Goal: Task Accomplishment & Management: Manage account settings

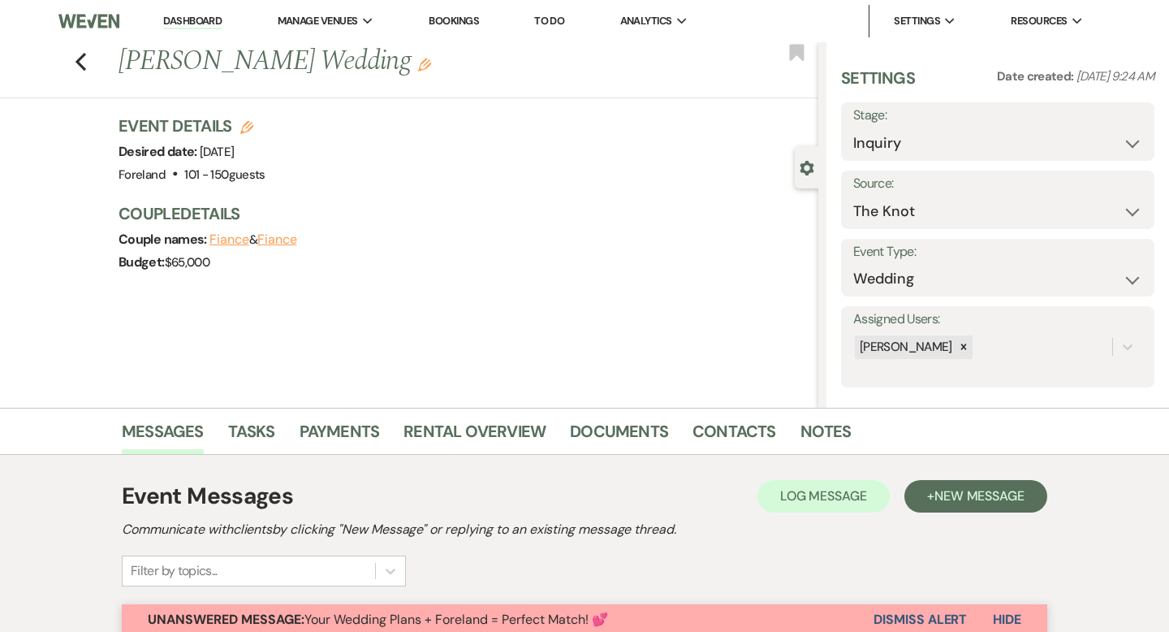
select select "2"
click at [473, 23] on link "Bookings" at bounding box center [454, 21] width 50 height 14
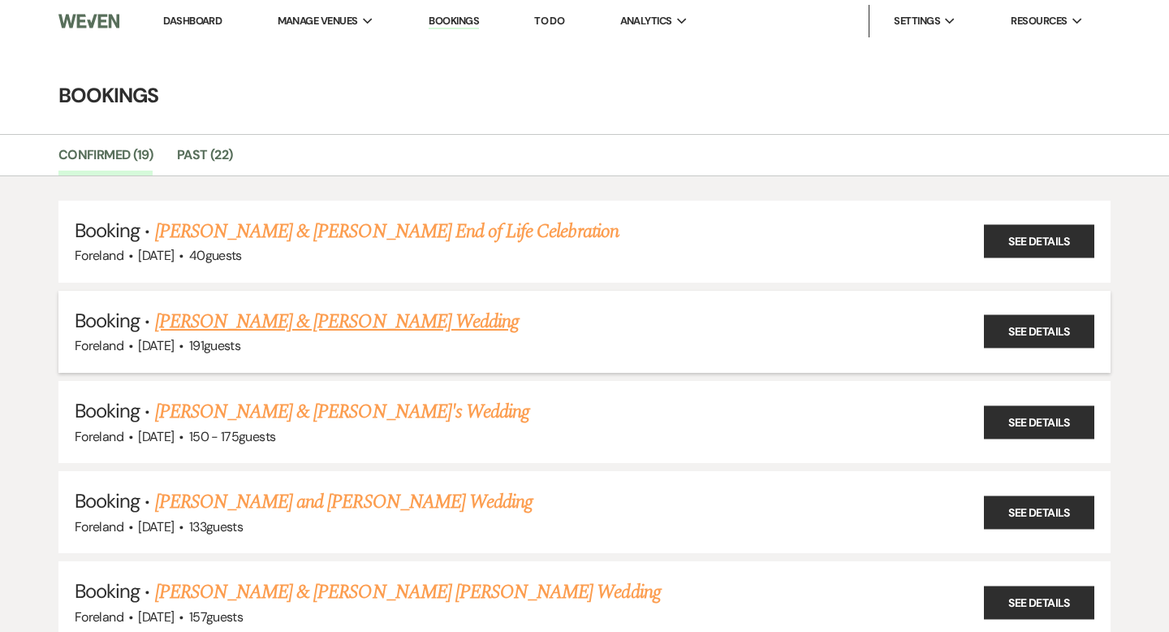
click at [378, 317] on link "[PERSON_NAME] & [PERSON_NAME] Wedding" at bounding box center [337, 321] width 364 height 29
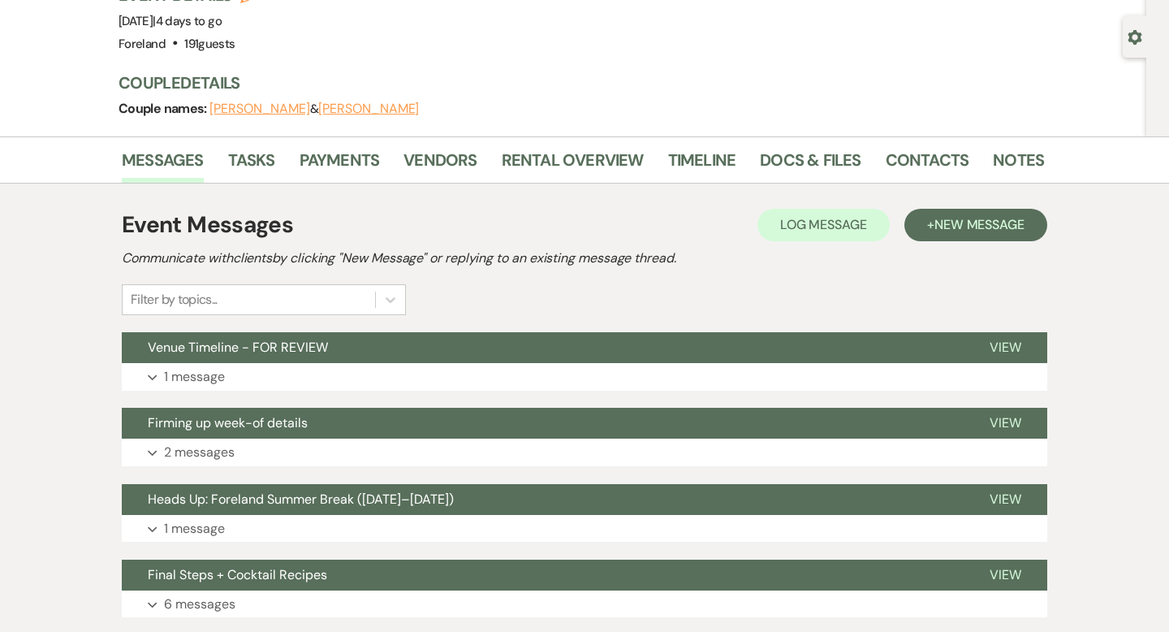
scroll to position [136, 0]
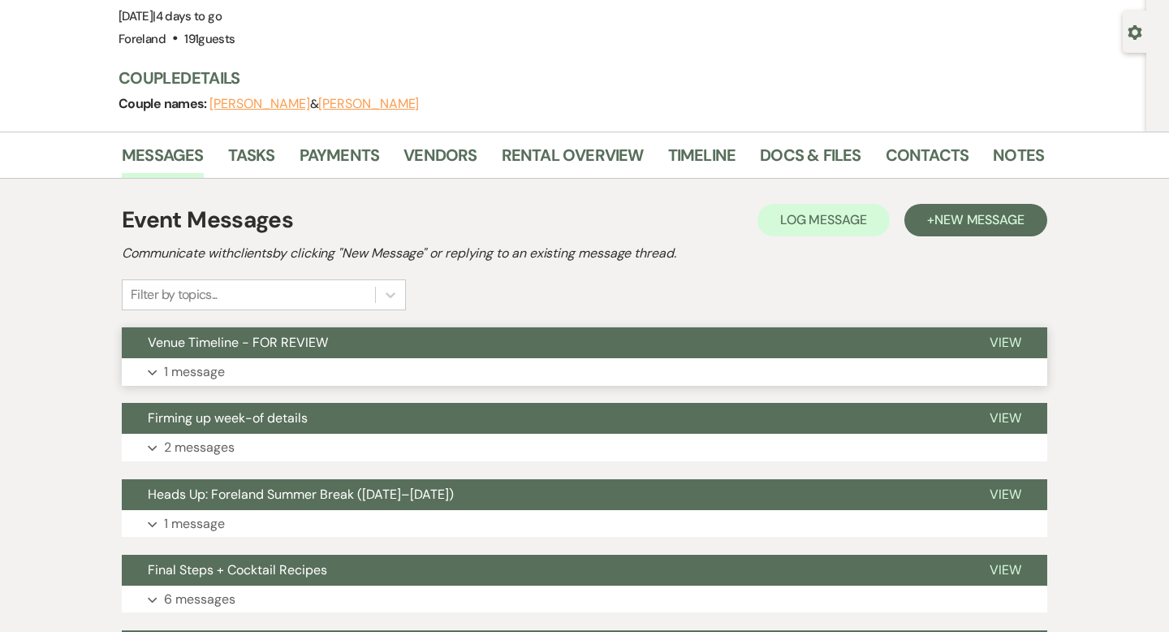
click at [271, 335] on span "Venue Timeline - FOR REVIEW" at bounding box center [238, 342] width 180 height 17
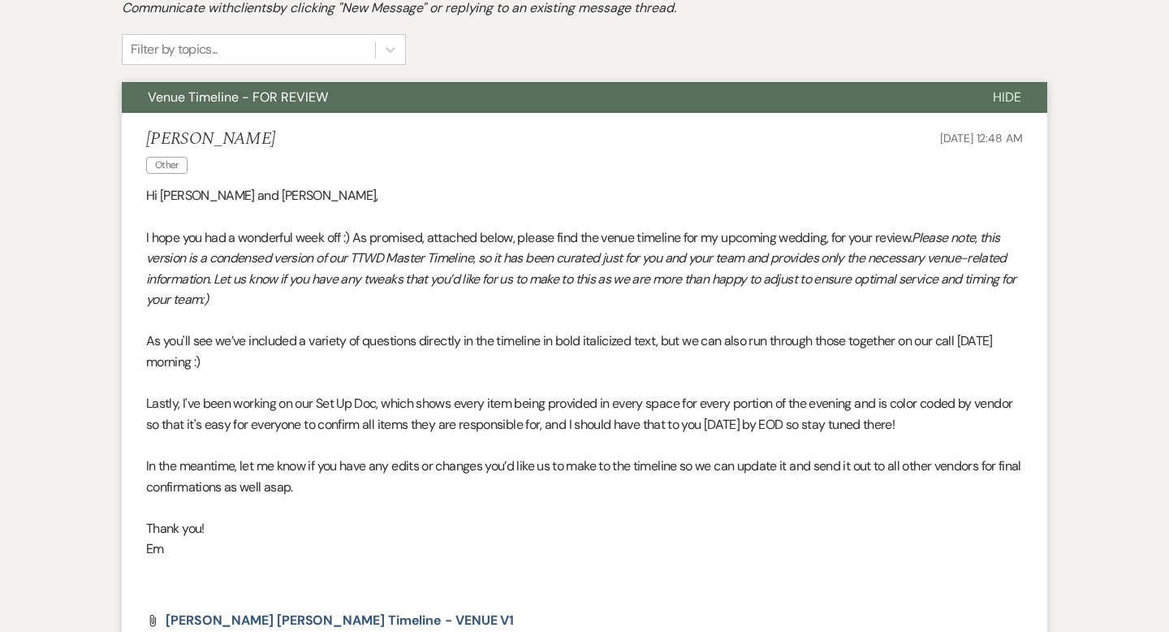
scroll to position [535, 0]
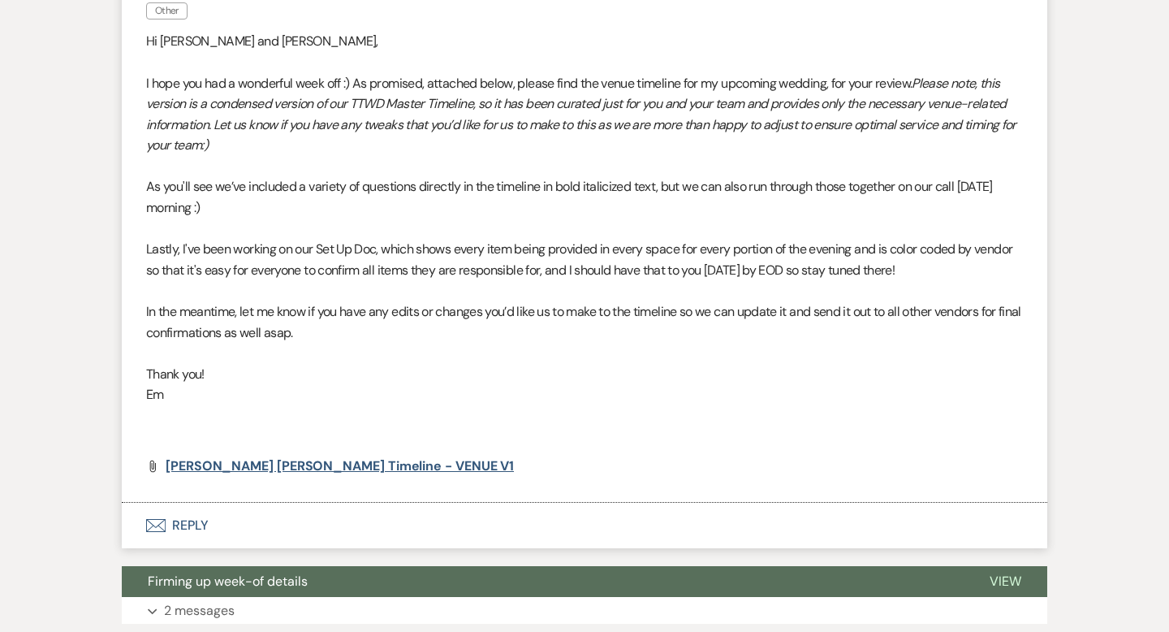
click at [305, 465] on span "[PERSON_NAME] [PERSON_NAME] Timeline - VENUE V1" at bounding box center [340, 465] width 348 height 17
